Goal: Task Accomplishment & Management: Complete application form

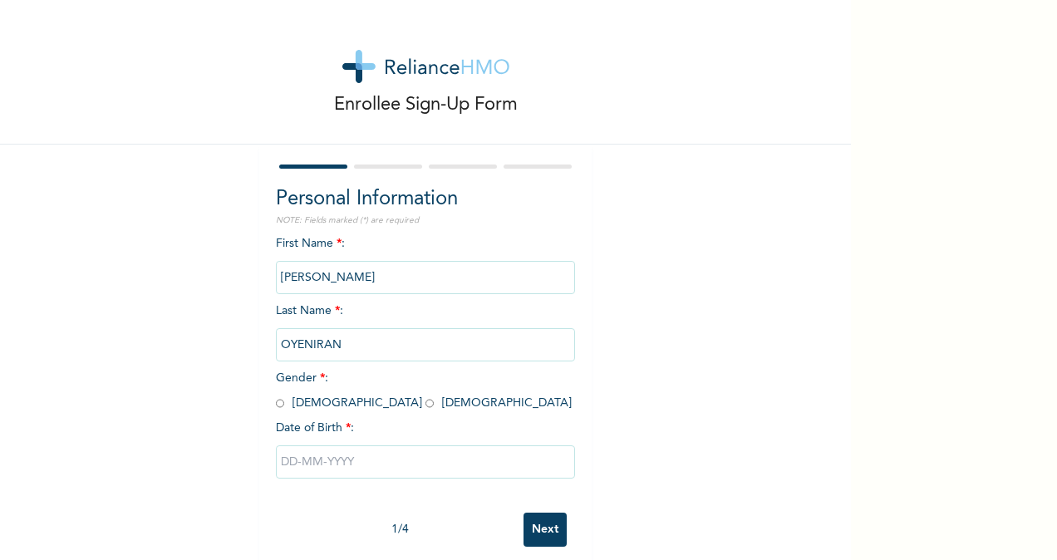
click at [387, 463] on input "text" at bounding box center [425, 461] width 299 height 33
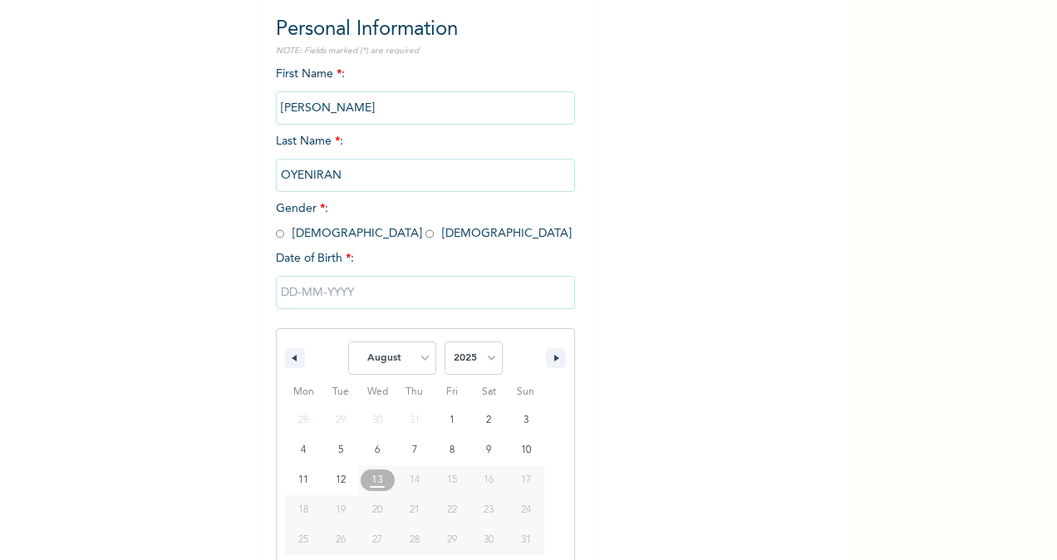
scroll to position [196, 0]
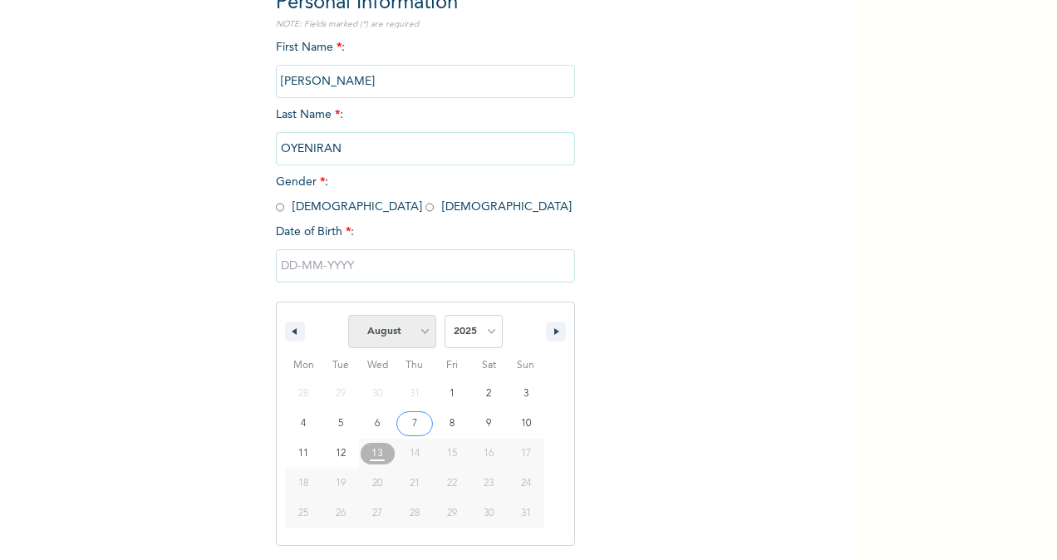
click at [428, 336] on select "January February March April May June July August September October November De…" at bounding box center [392, 331] width 88 height 33
select select "1"
click at [348, 317] on select "January February March April May June July August September October November De…" at bounding box center [392, 331] width 88 height 33
click at [485, 338] on select "2025 2024 2023 2022 2021 2020 2019 2018 2017 2016 2015 2014 2013 2012 2011 2010…" at bounding box center [473, 331] width 58 height 33
select select "1981"
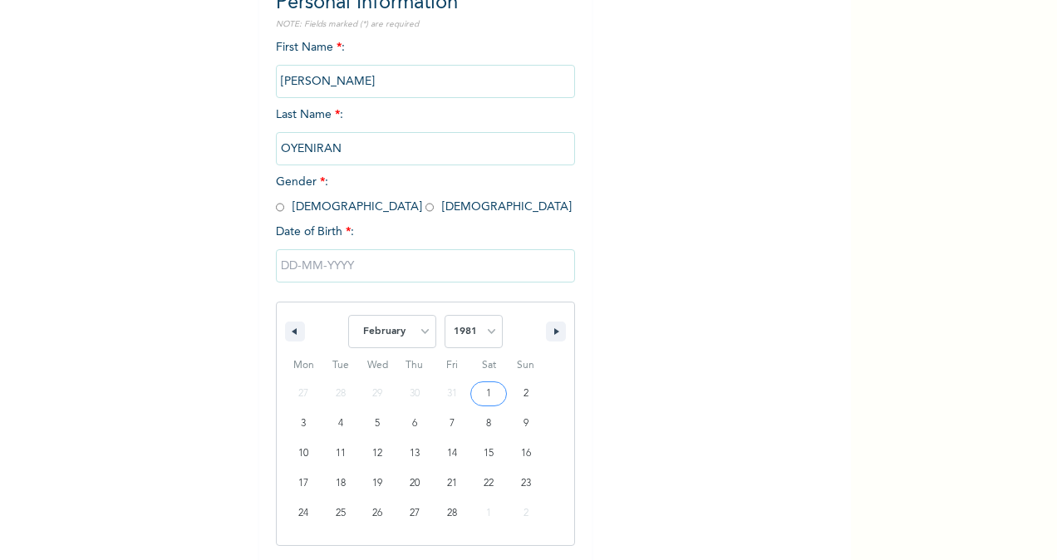
click at [444, 317] on select "2025 2024 2023 2022 2021 2020 2019 2018 2017 2016 2015 2014 2013 2012 2011 2010…" at bounding box center [473, 331] width 58 height 33
type input "[DATE]"
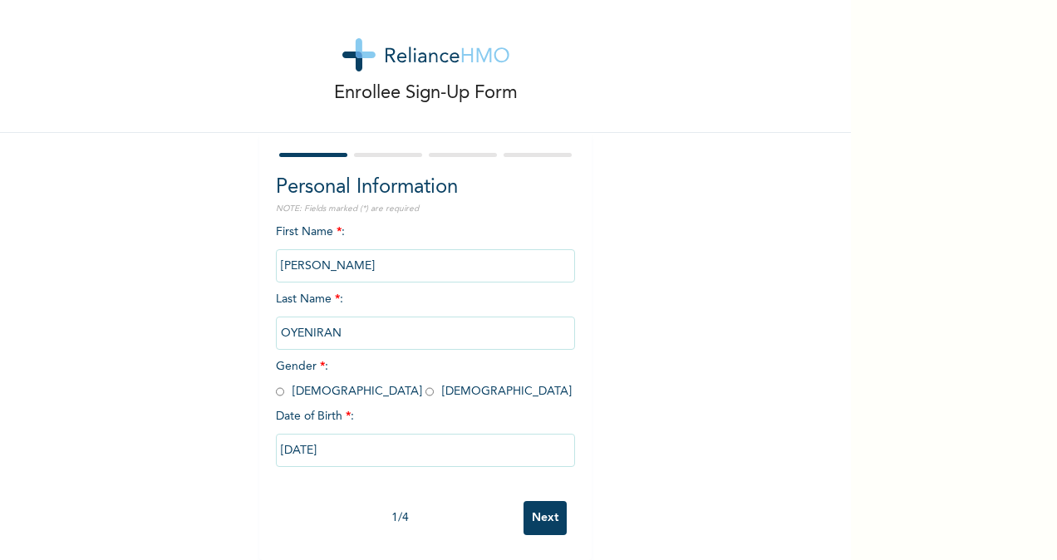
click at [276, 384] on input "radio" at bounding box center [280, 392] width 8 height 16
radio input "true"
click at [539, 502] on input "Next" at bounding box center [544, 518] width 43 height 34
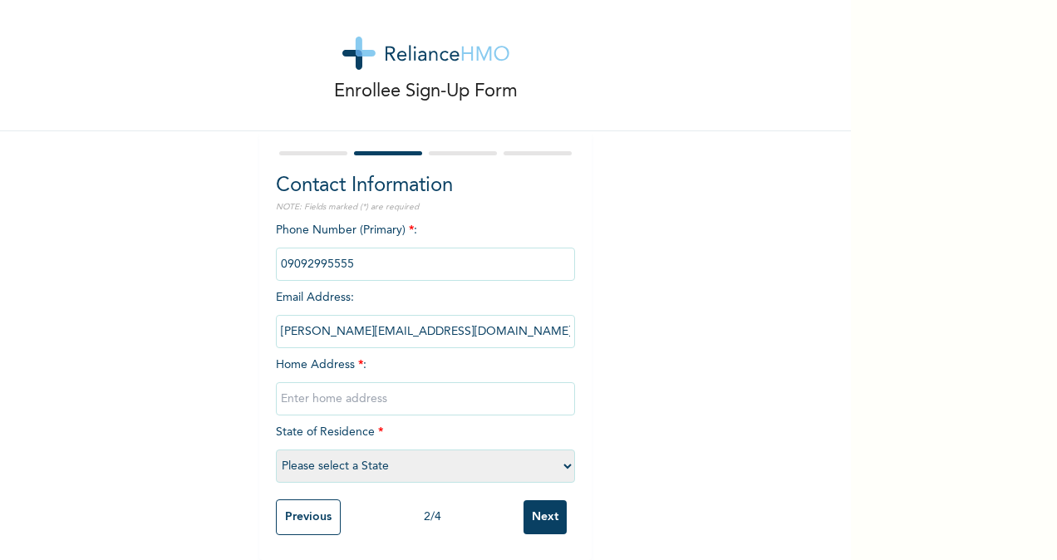
scroll to position [28, 0]
click at [439, 382] on input "text" at bounding box center [425, 398] width 299 height 33
click at [366, 382] on input "[STREET_ADDRESS][PERSON_NAME]" at bounding box center [425, 398] width 299 height 33
click at [364, 390] on input "[STREET_ADDRESS][PERSON_NAME]" at bounding box center [425, 398] width 299 height 33
type input "[STREET_ADDRESS][PERSON_NAME]"
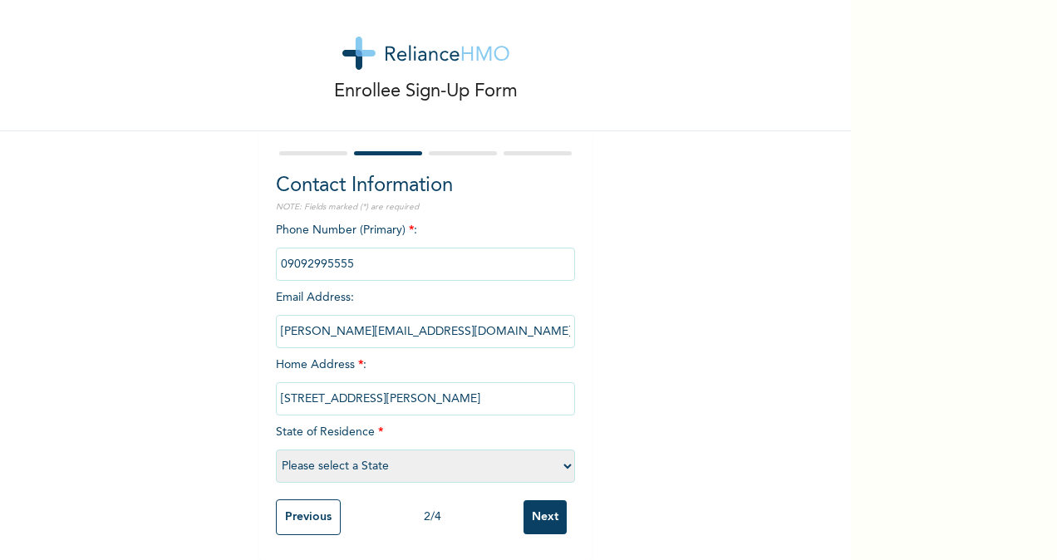
click at [513, 449] on select "Please select a State [PERSON_NAME] (FCT) [PERSON_NAME] Ibom [GEOGRAPHIC_DATA] …" at bounding box center [425, 465] width 299 height 33
select select "25"
click at [276, 449] on select "Please select a State [PERSON_NAME] (FCT) [PERSON_NAME] Ibom [GEOGRAPHIC_DATA] …" at bounding box center [425, 465] width 299 height 33
click at [541, 500] on input "Next" at bounding box center [544, 517] width 43 height 34
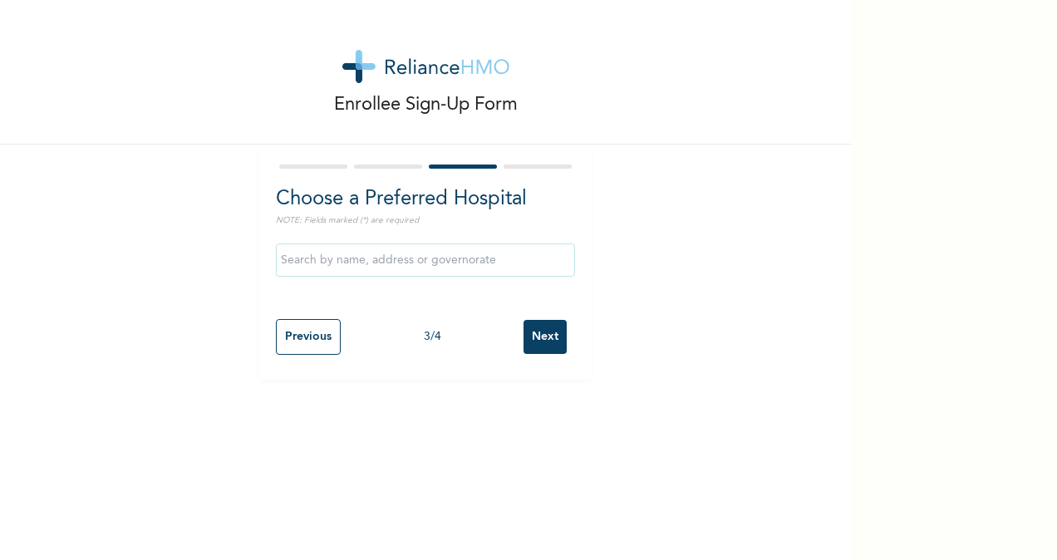
scroll to position [0, 0]
click at [440, 265] on input "text" at bounding box center [425, 259] width 299 height 33
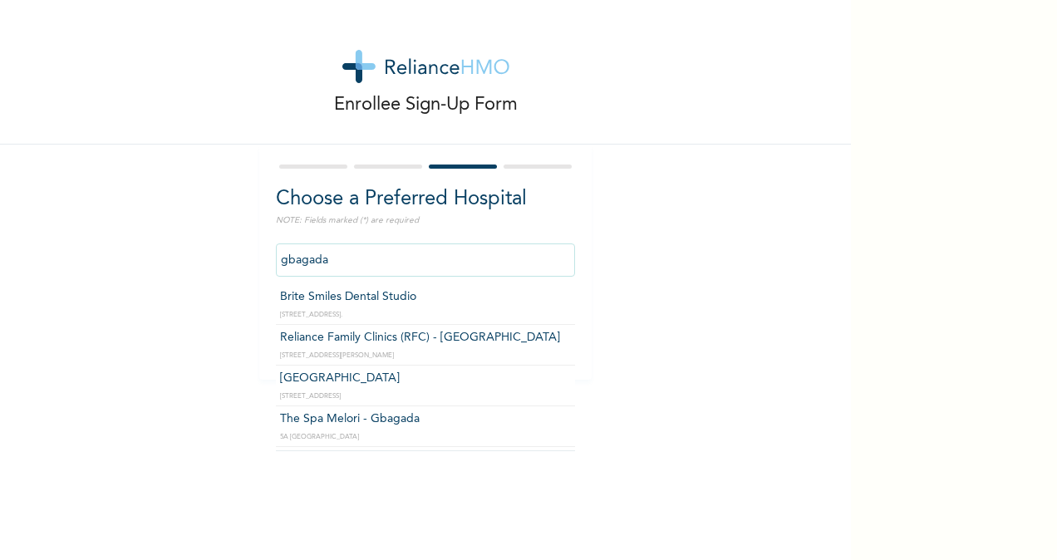
scroll to position [461, 0]
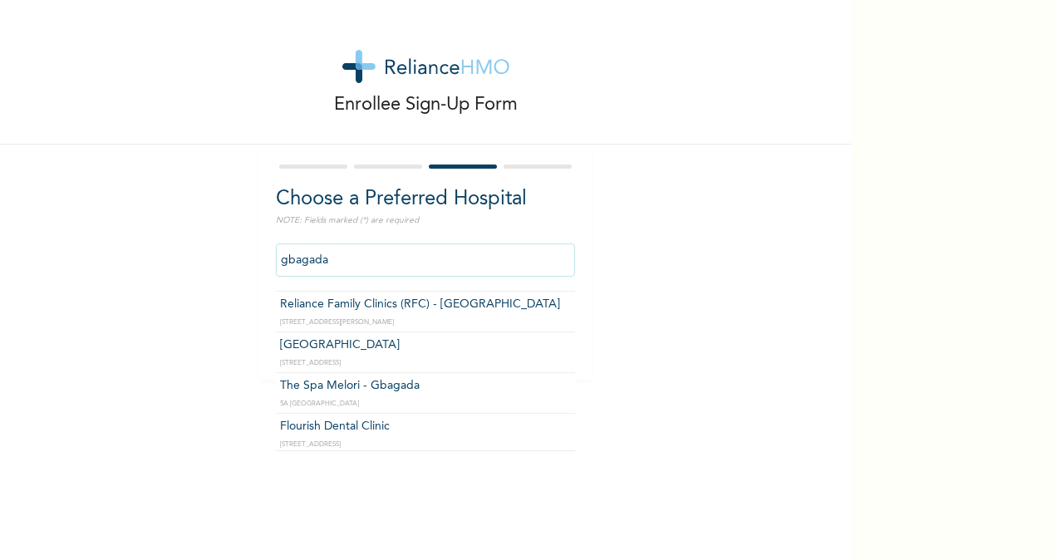
type input "[GEOGRAPHIC_DATA]"
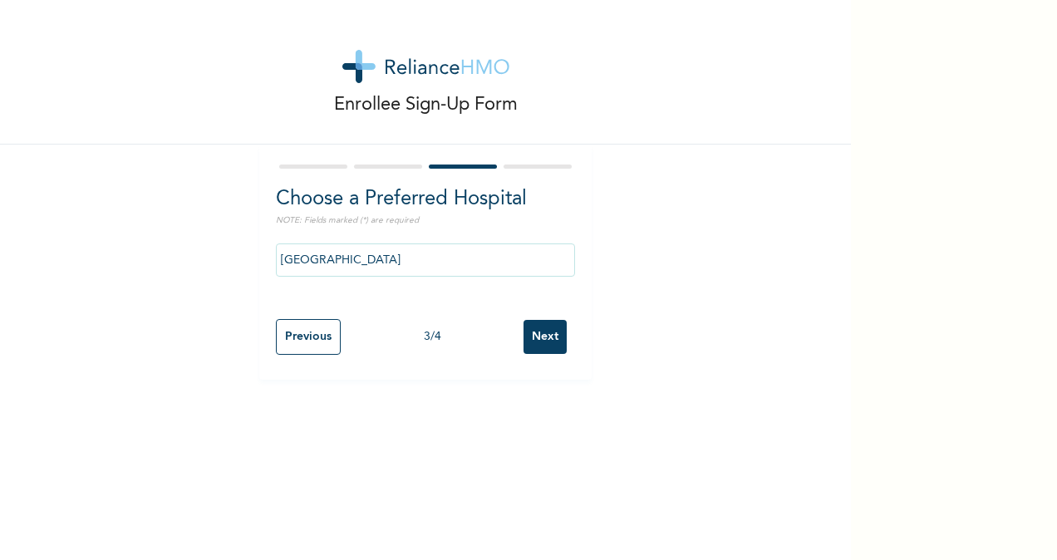
click at [528, 342] on input "Next" at bounding box center [544, 337] width 43 height 34
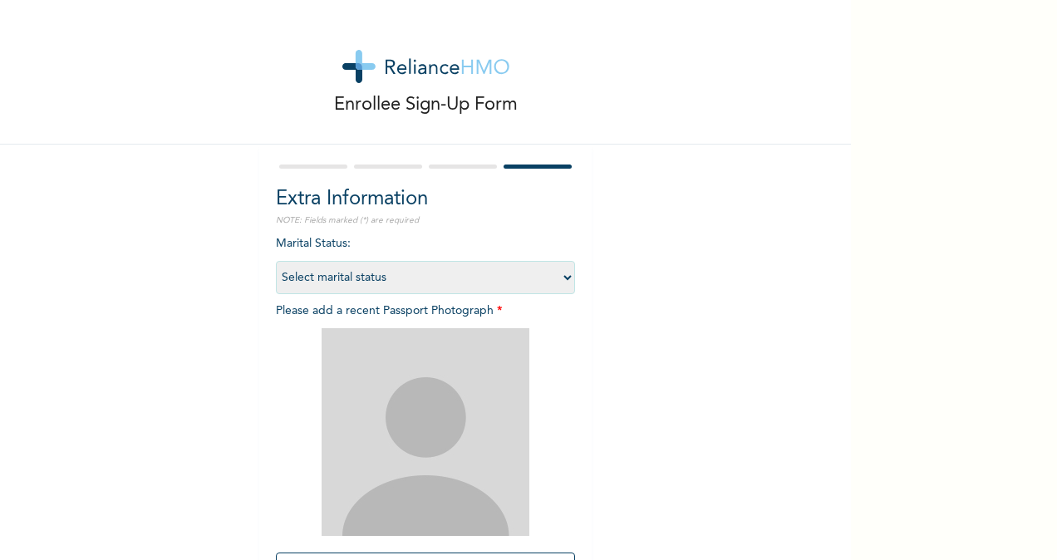
click at [529, 278] on select "Select marital status [DEMOGRAPHIC_DATA] Married [DEMOGRAPHIC_DATA] Widow/[DEMO…" at bounding box center [425, 277] width 299 height 33
select select "2"
click at [276, 261] on select "Select marital status [DEMOGRAPHIC_DATA] Married [DEMOGRAPHIC_DATA] Widow/[DEMO…" at bounding box center [425, 277] width 299 height 33
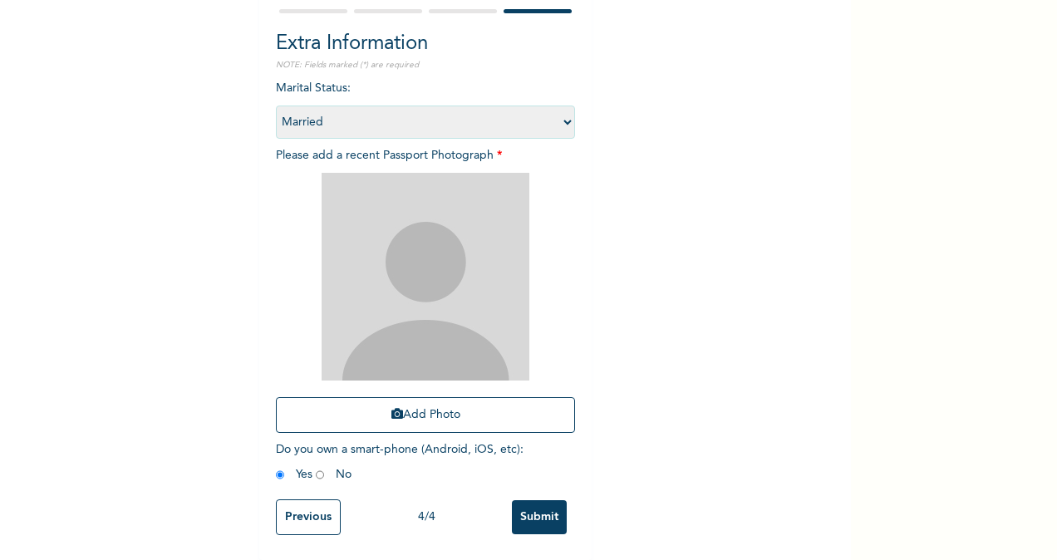
scroll to position [169, 0]
click at [949, 125] on div "Enrollee Sign-Up Form Extra Information NOTE: Fields marked (*) are required Ma…" at bounding box center [528, 280] width 1057 height 560
click at [457, 399] on button "Add Photo" at bounding box center [425, 415] width 299 height 36
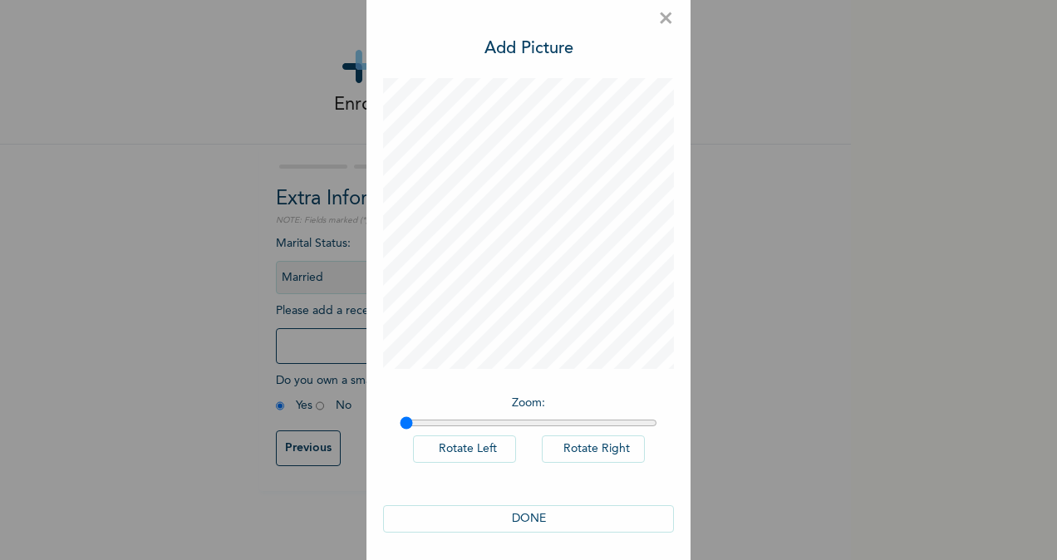
scroll to position [19, 0]
click at [572, 506] on button "DONE" at bounding box center [528, 514] width 291 height 27
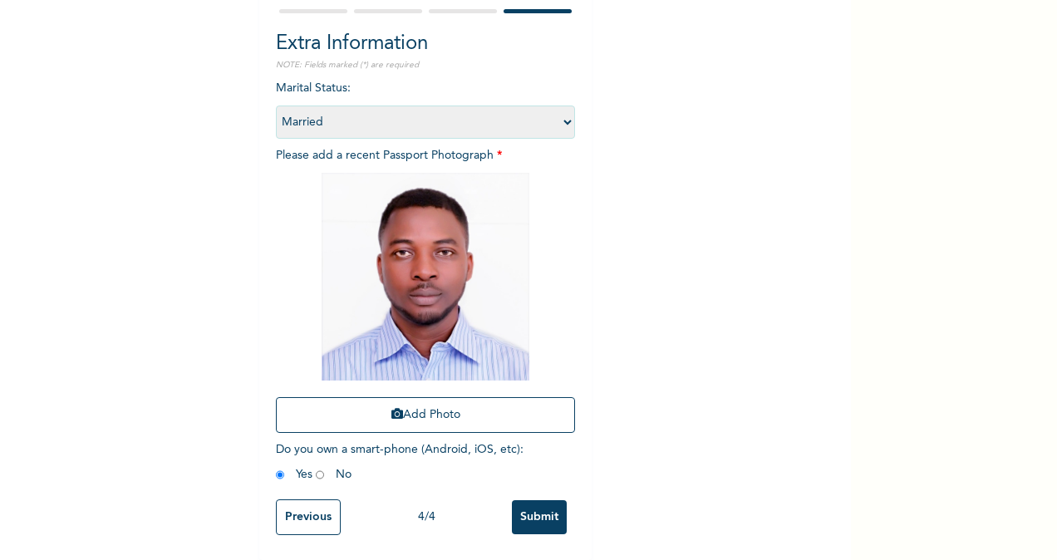
scroll to position [169, 0]
click at [518, 512] on input "Submit" at bounding box center [539, 517] width 55 height 34
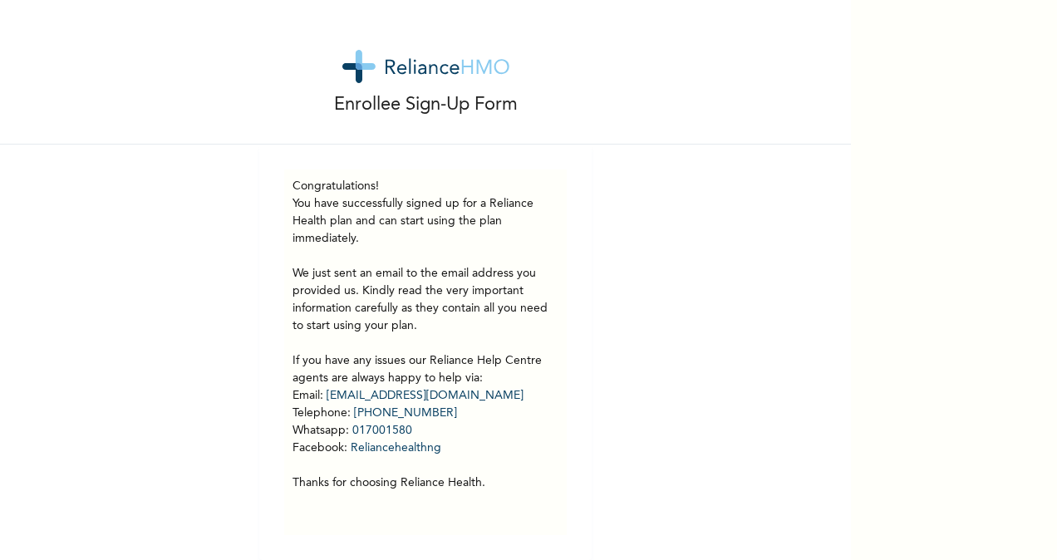
scroll to position [12, 0]
